Goal: Information Seeking & Learning: Learn about a topic

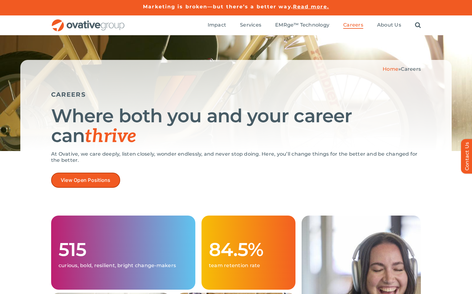
click at [91, 181] on span "View Open Positions" at bounding box center [86, 180] width 50 height 6
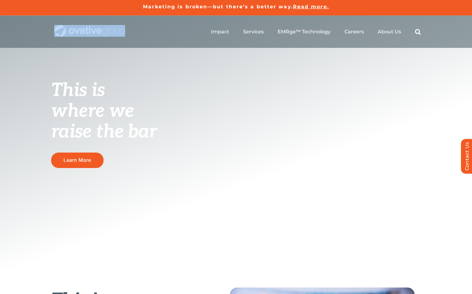
copy div "Search for: Toggle Navigation"
drag, startPoint x: 130, startPoint y: 31, endPoint x: 183, endPoint y: 17, distance: 54.5
click at [59, 27] on div "Search for: * Toggle Navigation Impact Expert Insights Case Studies Awards & Pr…" at bounding box center [236, 31] width 370 height 32
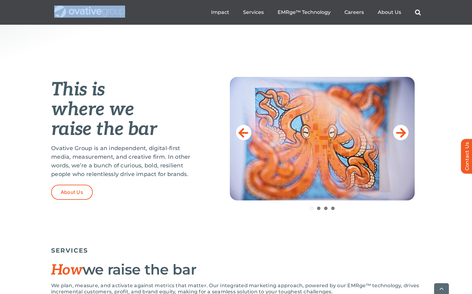
scroll to position [212, 0]
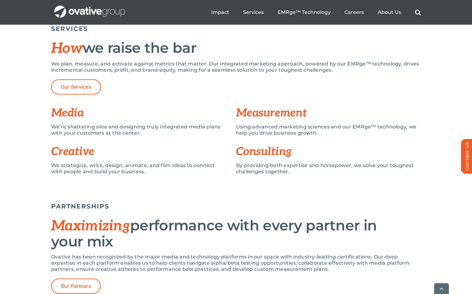
scroll to position [135, 0]
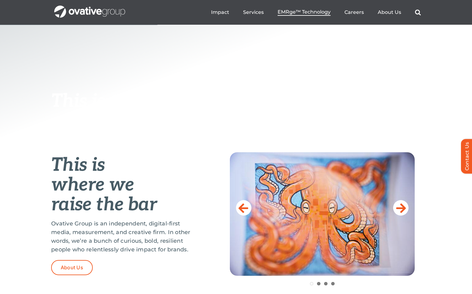
click at [317, 13] on span "EMRge™ Technology" at bounding box center [304, 12] width 53 height 6
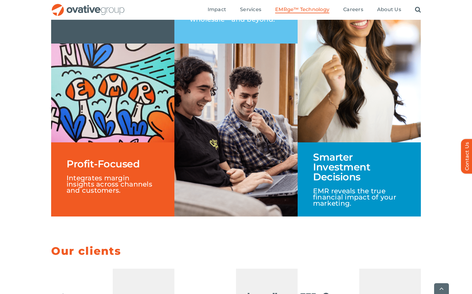
scroll to position [1139, 0]
